Goal: Navigation & Orientation: Find specific page/section

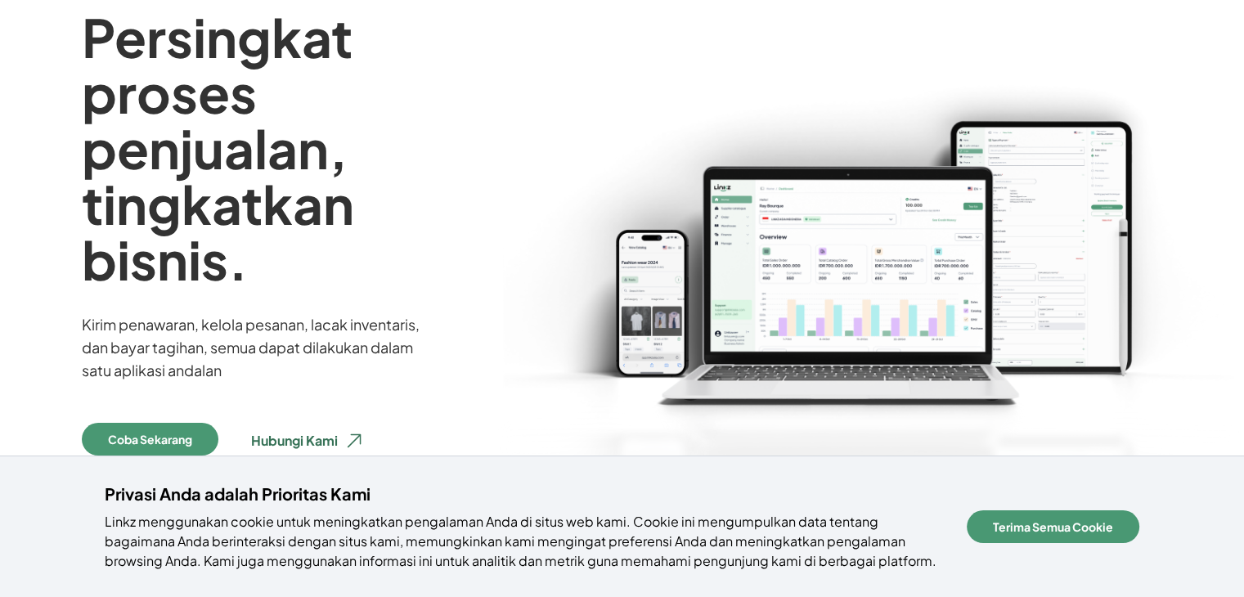
scroll to position [245, 0]
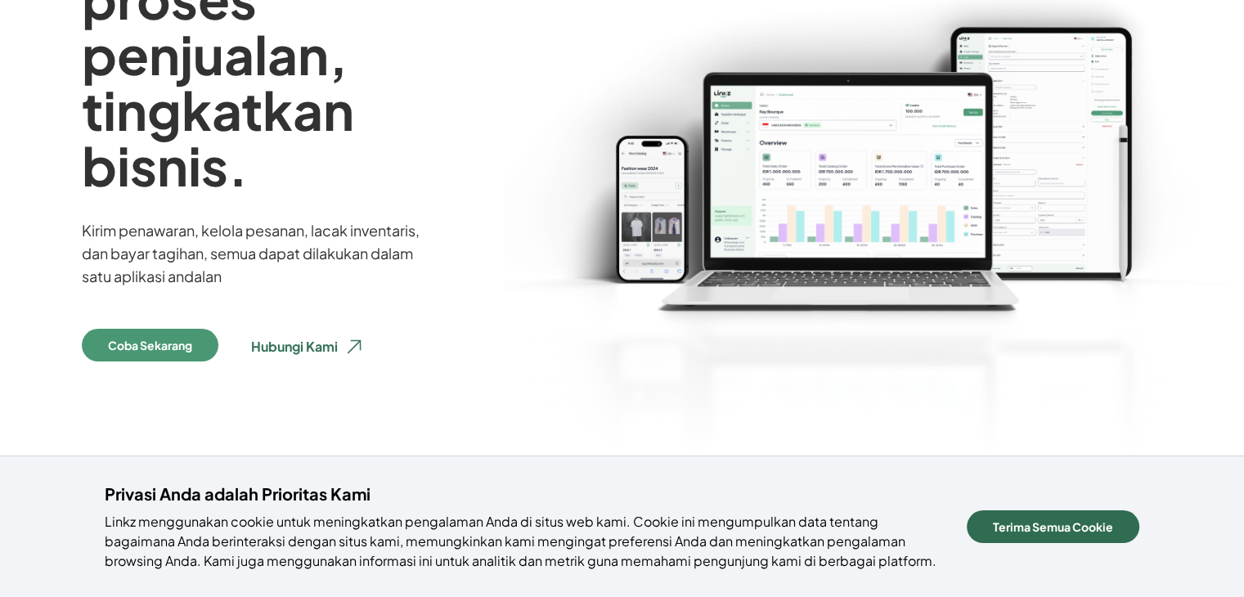
click at [1053, 530] on button "Terima Semua Cookie" at bounding box center [1053, 526] width 173 height 33
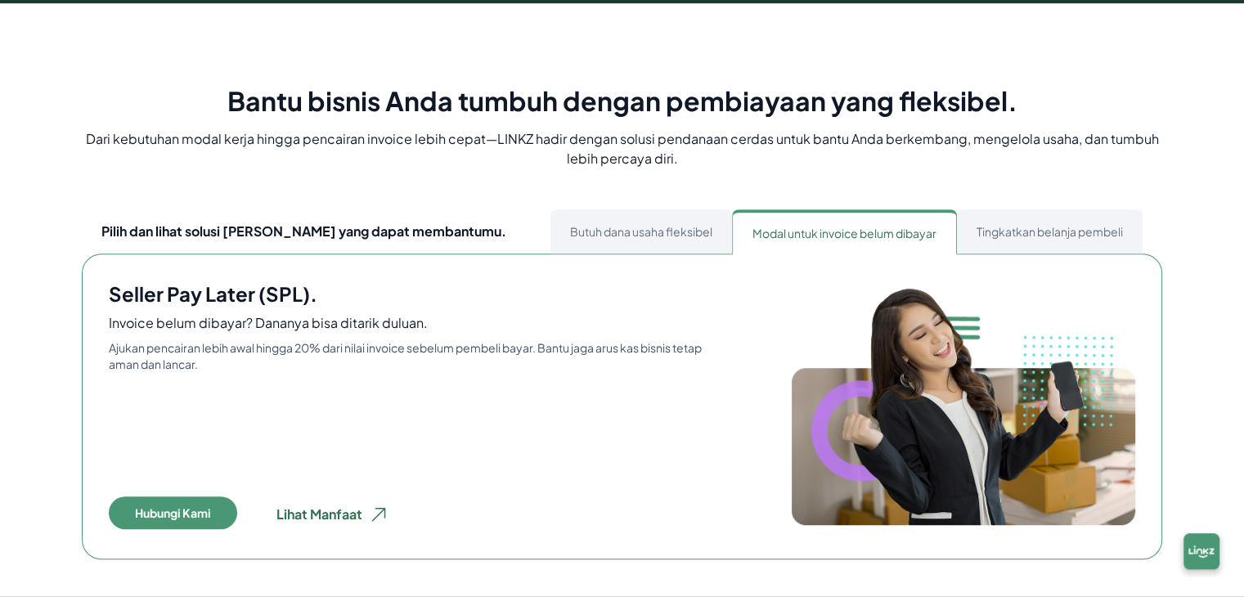
scroll to position [818, 0]
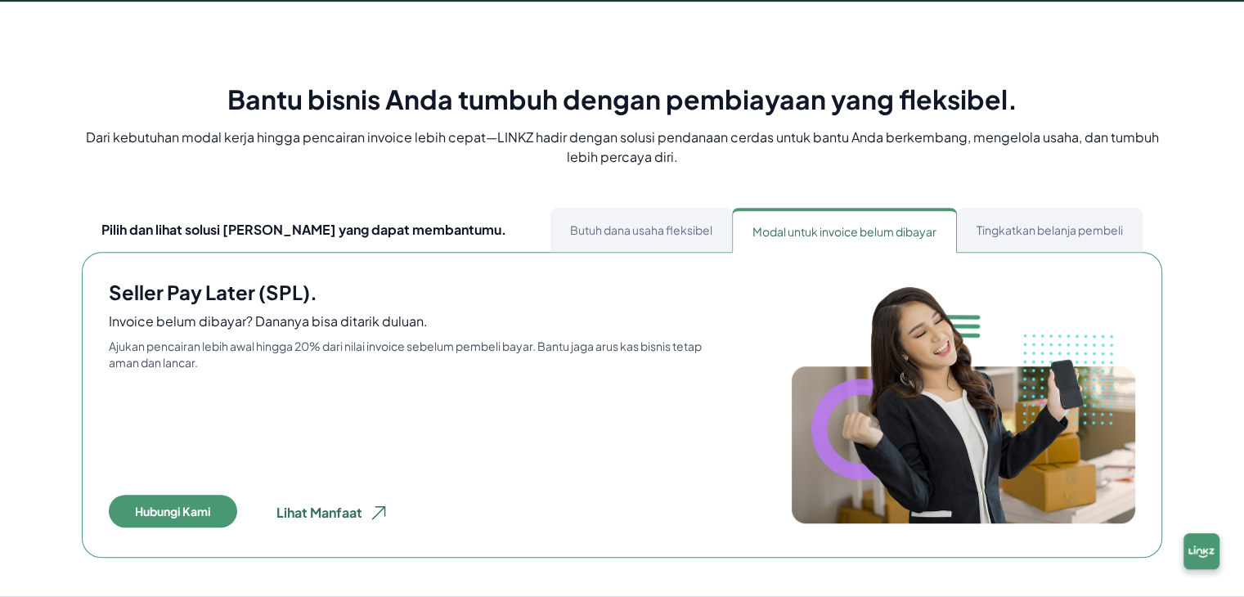
click at [641, 236] on button "Butuh dana usaha fleksibel" at bounding box center [641, 230] width 182 height 44
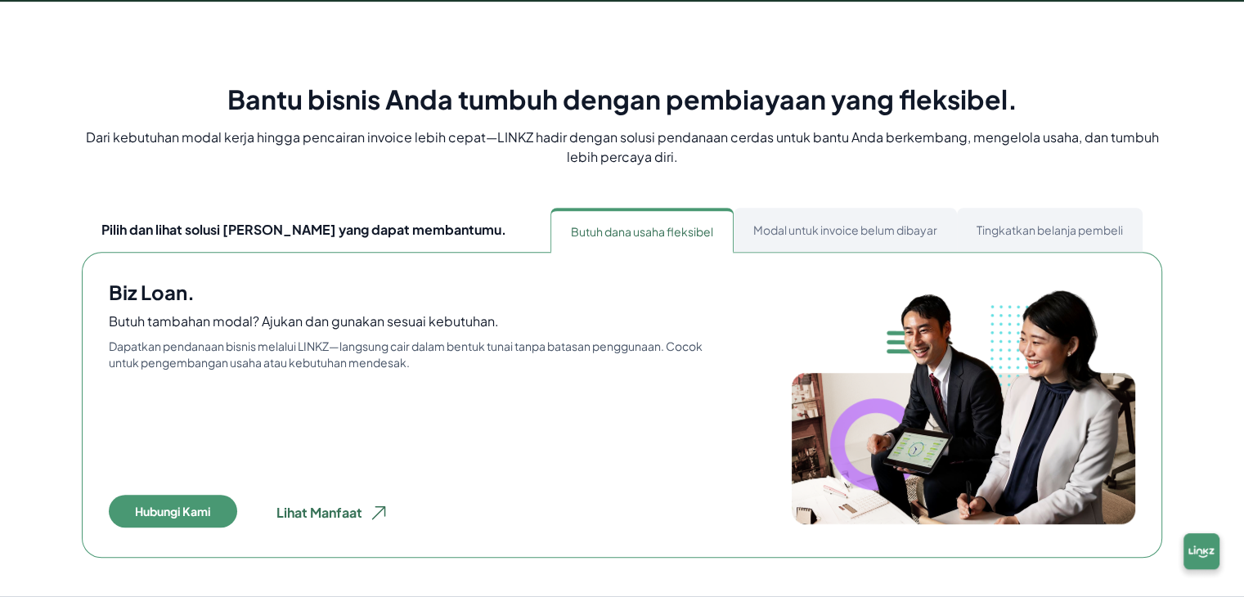
click at [1040, 215] on button "Tingkatkan belanja pembeli" at bounding box center [1050, 230] width 186 height 44
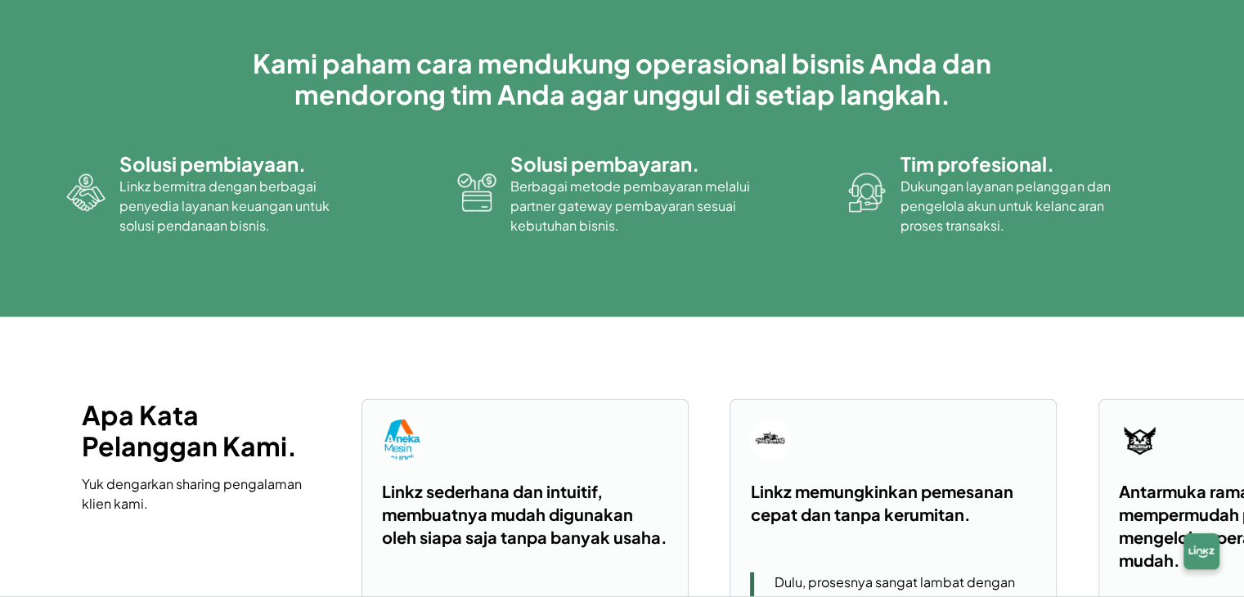
scroll to position [4171, 0]
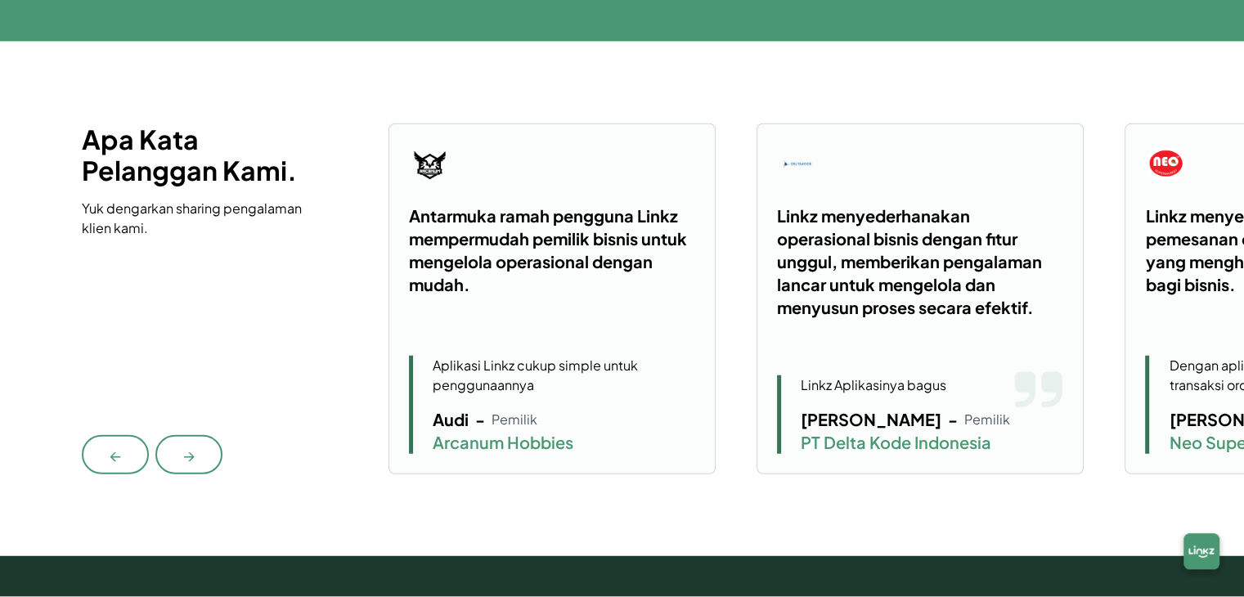
click at [437, 313] on div "Antarmuka ramah pengguna Linkz mempermudah pemilik bisnis untuk mengelola opera…" at bounding box center [552, 299] width 286 height 311
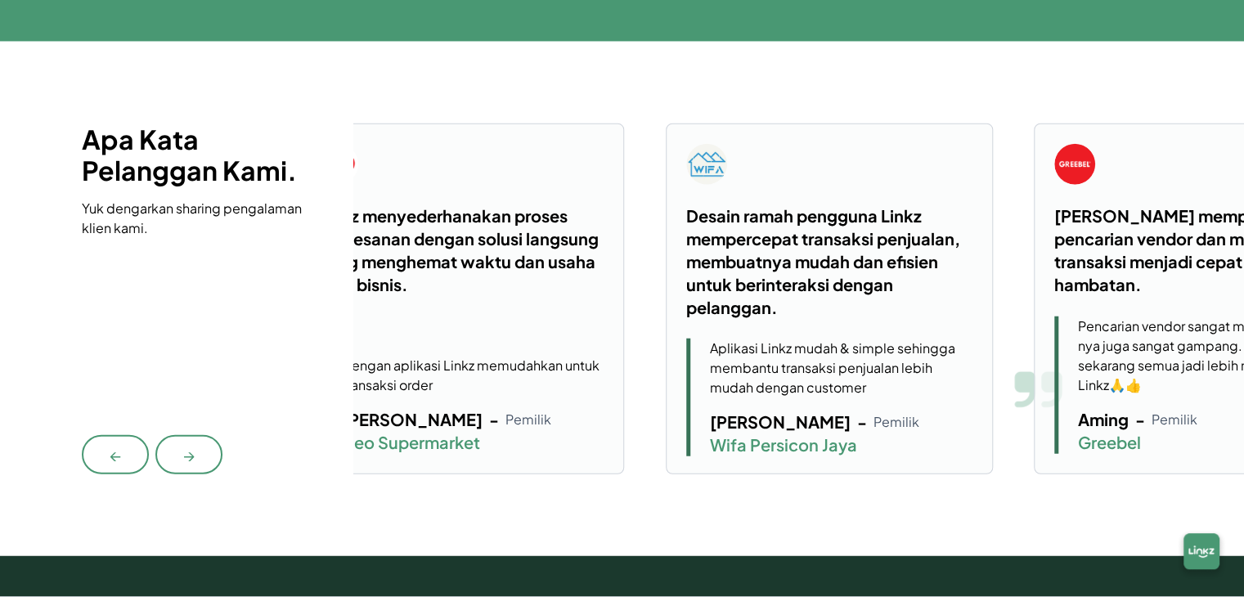
click at [143, 351] on div "Apa Kata Pelanggan Kami. Yuk dengarkan sharing pengalaman klien kami. ← → Linkz…" at bounding box center [622, 300] width 1080 height 352
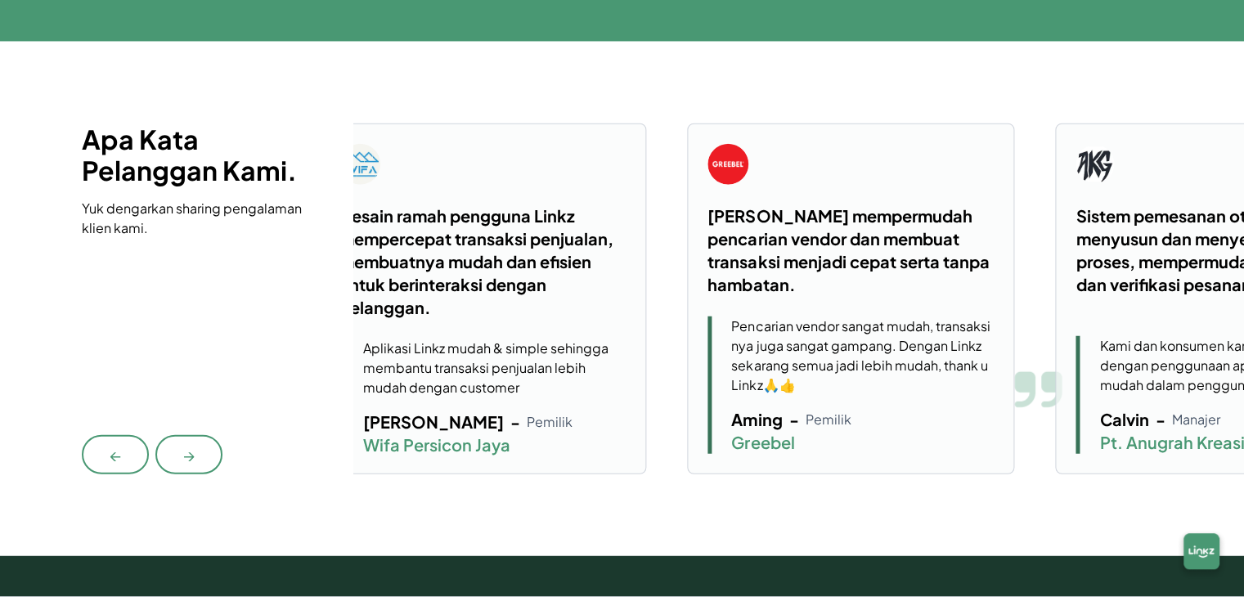
click at [534, 308] on div "Desain ramah pengguna Linkz mempercepat transaksi penjualan, membuatnya mudah d…" at bounding box center [482, 261] width 286 height 115
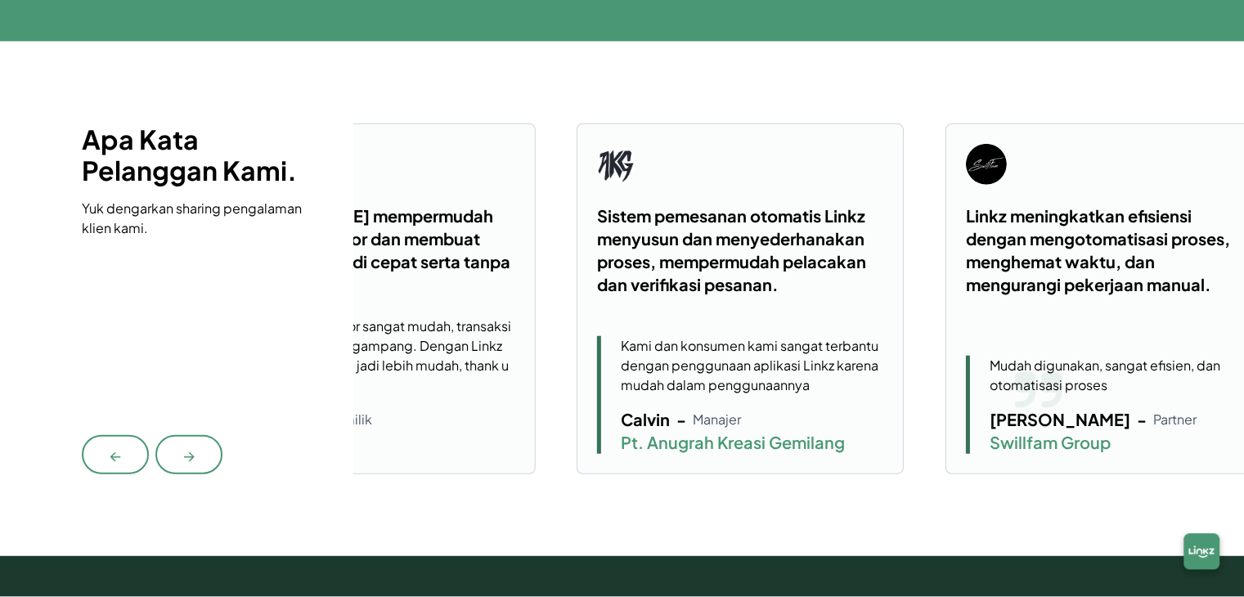
click at [423, 282] on div "[PERSON_NAME] mempermudah pencarian vendor dan membuat transaksi menjadi cepat …" at bounding box center [372, 250] width 286 height 92
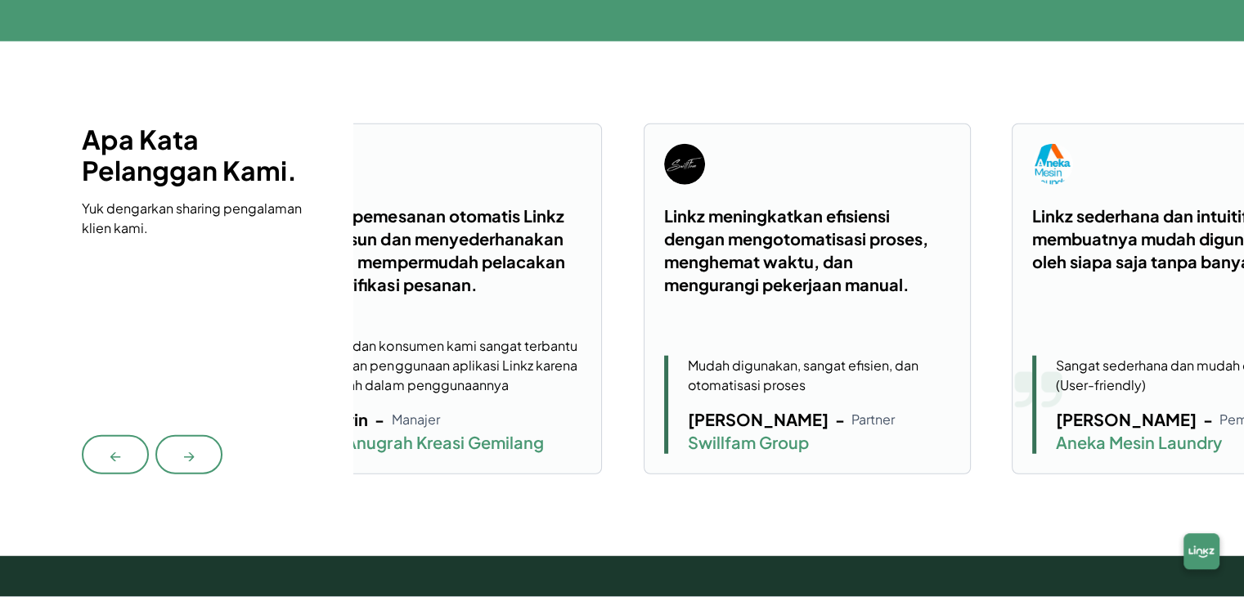
click at [412, 330] on div "Sistem pemesanan otomatis Linkz menyusun dan menyederhanakan proses, mempermuda…" at bounding box center [438, 299] width 286 height 311
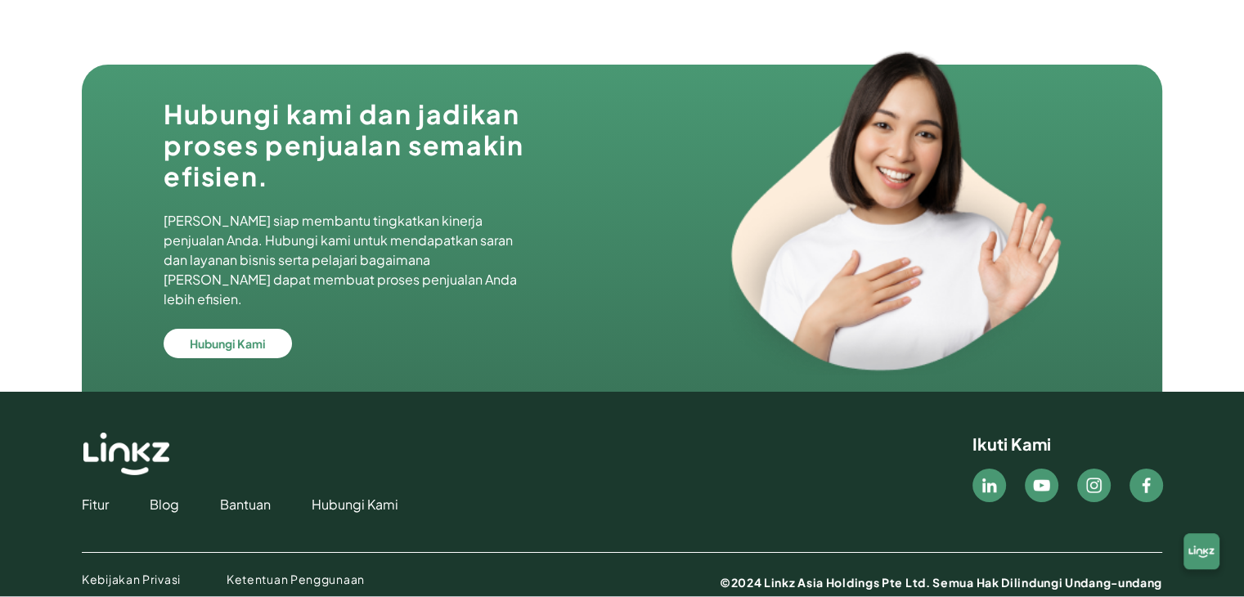
scroll to position [5644, 0]
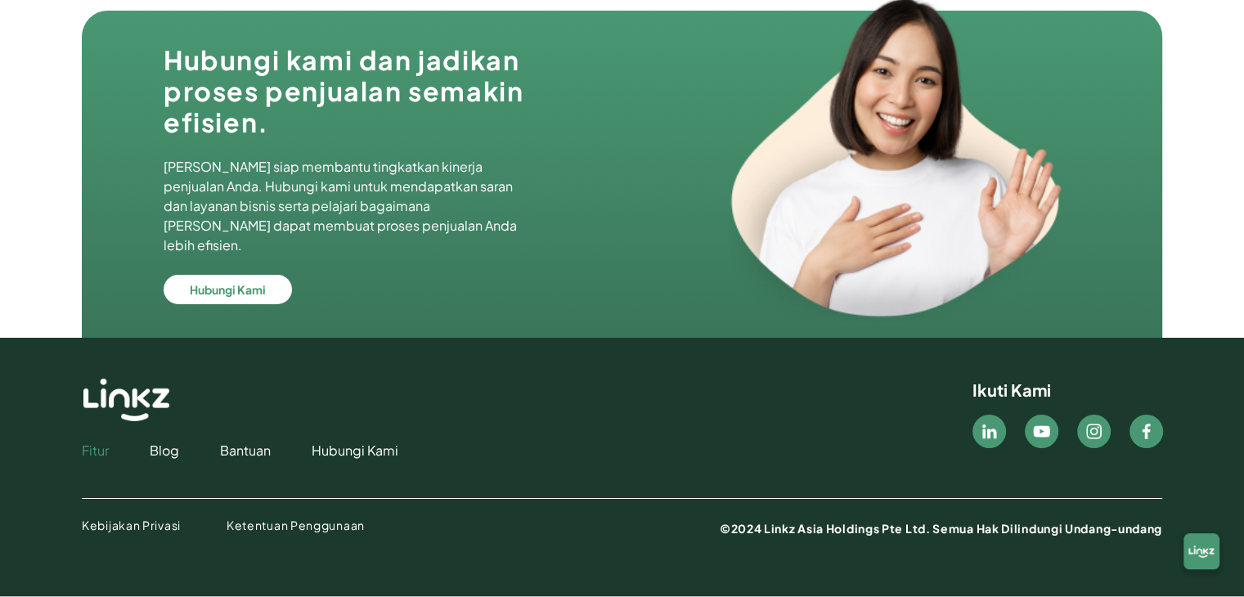
click at [90, 450] on link "Fitur" at bounding box center [95, 451] width 27 height 20
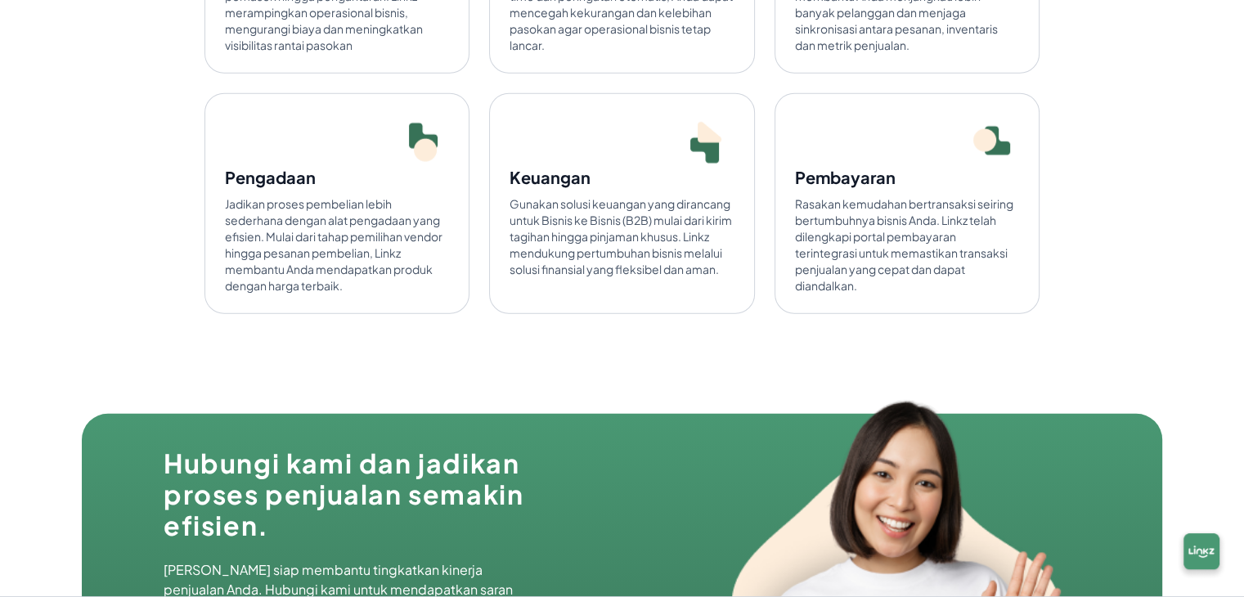
scroll to position [4573, 0]
